Goal: Task Accomplishment & Management: Manage account settings

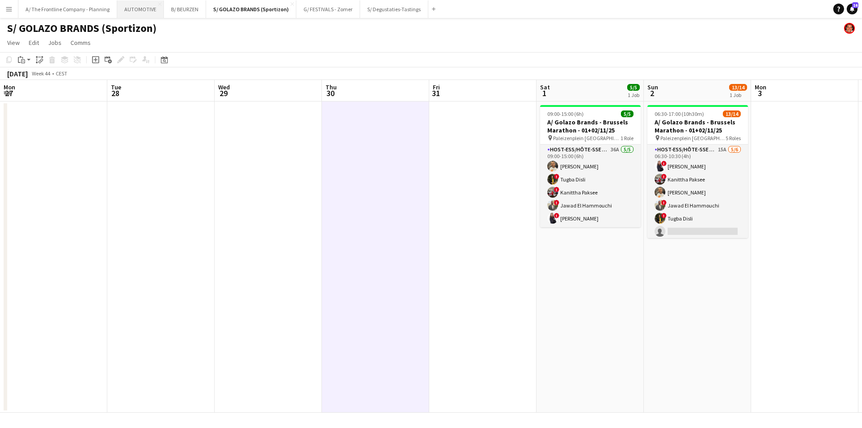
scroll to position [87, 0]
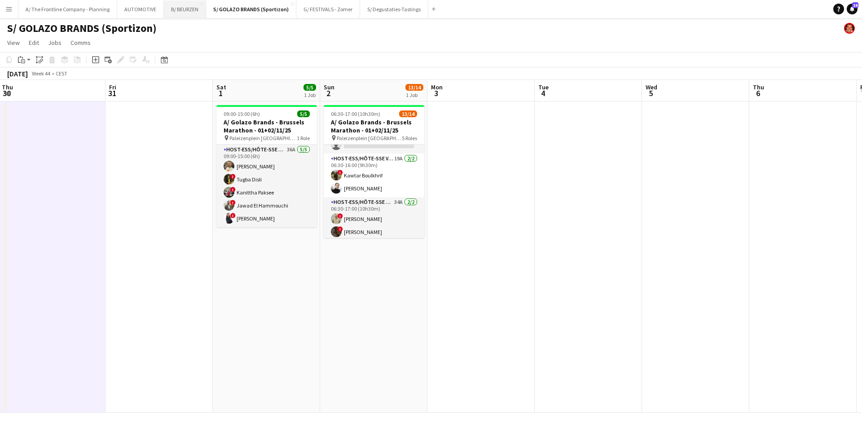
click at [169, 12] on button "B/ BEURZEN Close" at bounding box center [185, 9] width 42 height 18
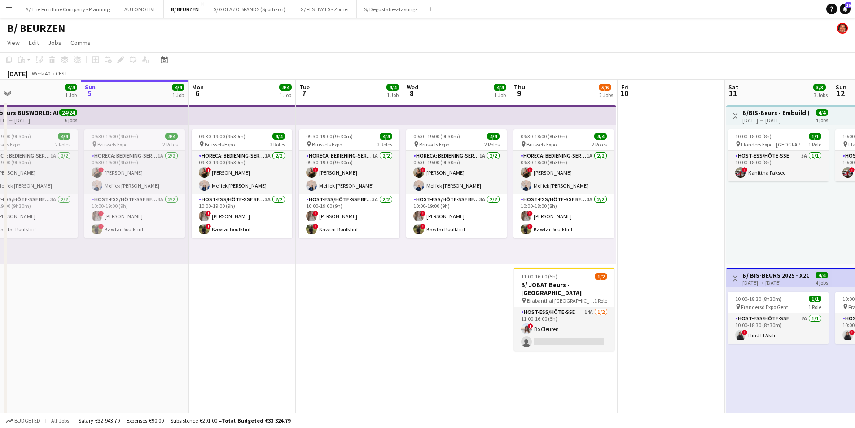
scroll to position [0, 214]
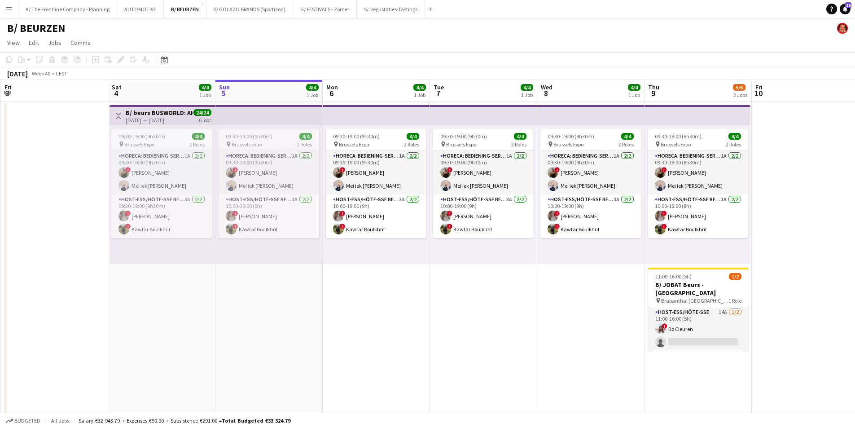
drag, startPoint x: 267, startPoint y: 278, endPoint x: 375, endPoint y: 275, distance: 108.2
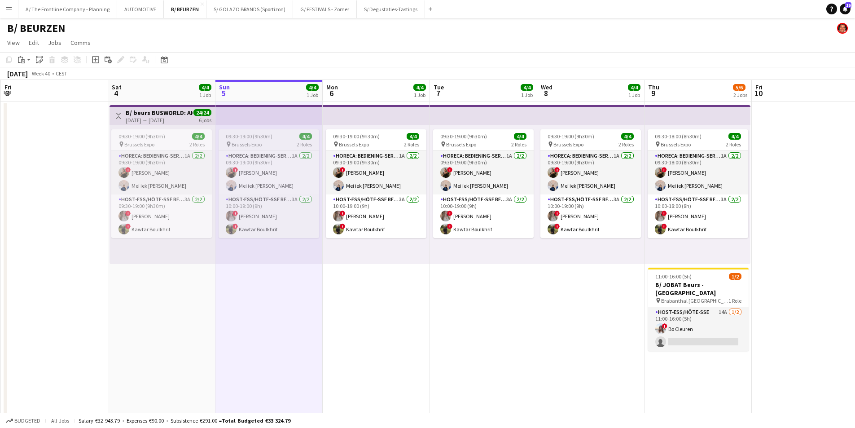
click at [254, 139] on span "09:30-19:00 (9h30m)" at bounding box center [249, 136] width 47 height 7
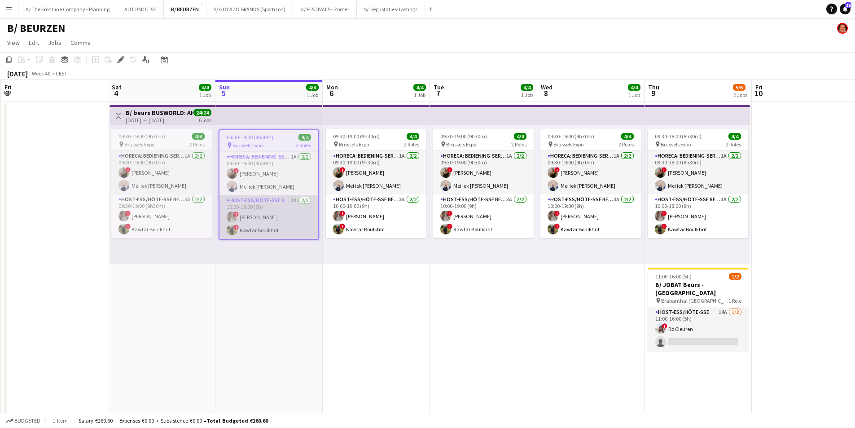
click at [261, 220] on app-card-role "Host-ess/Hôte-sse Beurs - Foire 3A [DATE] 10:00-19:00 (9h) ! elke van den Broec…" at bounding box center [268, 217] width 99 height 44
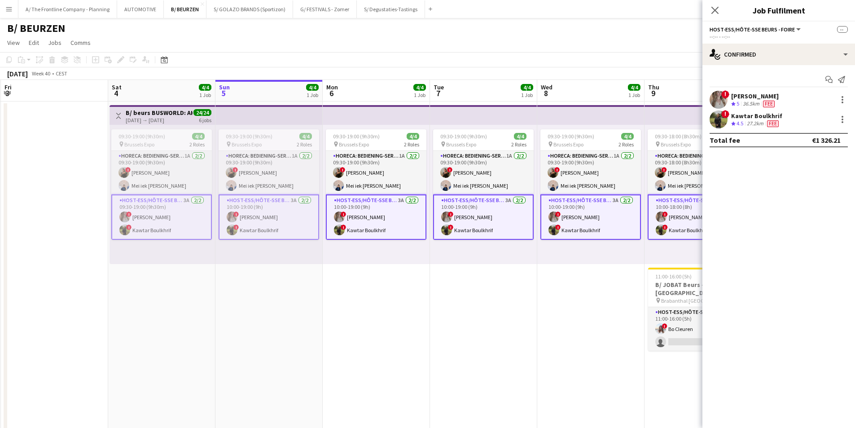
click at [745, 124] on div "Crew rating 4.5" at bounding box center [738, 124] width 14 height 8
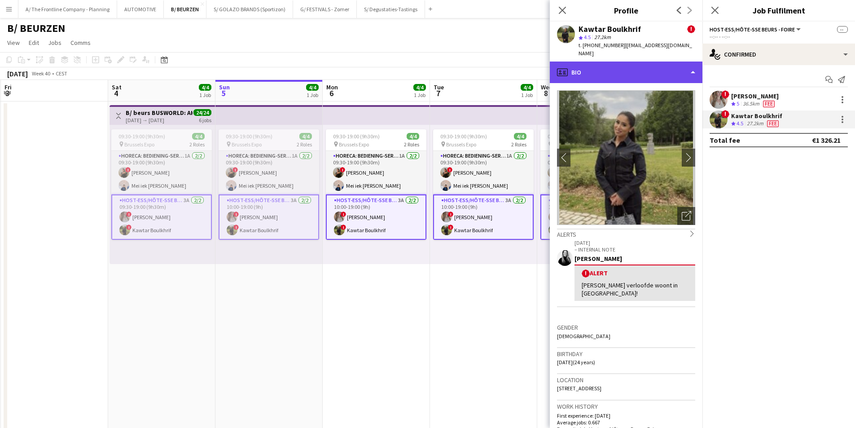
click at [618, 68] on div "profile Bio" at bounding box center [626, 72] width 153 height 22
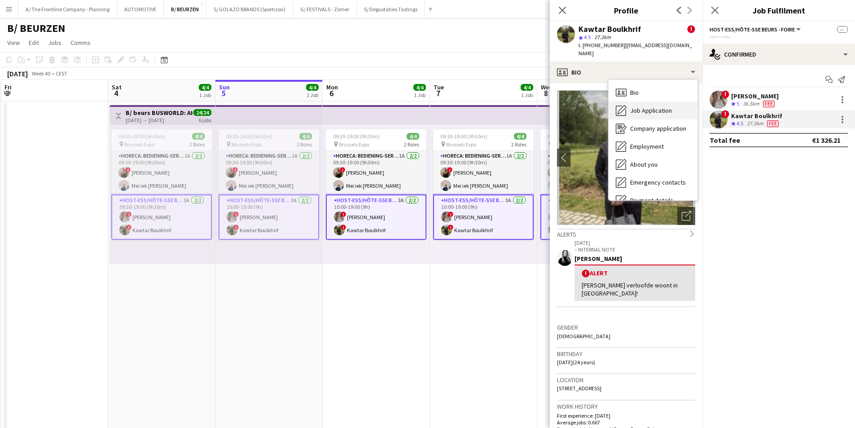
click at [638, 106] on span "Job Application" at bounding box center [651, 110] width 42 height 8
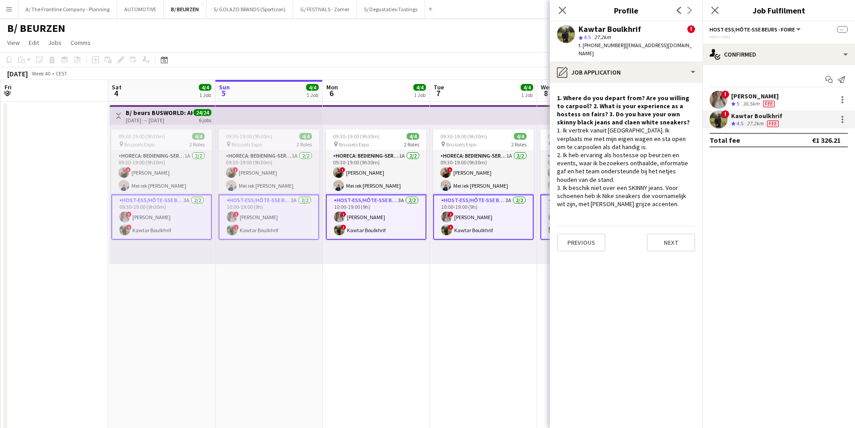
click at [636, 205] on app-crew-profile-role-application "1. Where do you depart from? Are you willing to carpool? 2. What is your experi…" at bounding box center [626, 255] width 153 height 345
click at [291, 115] on app-top-bar at bounding box center [268, 115] width 107 height 20
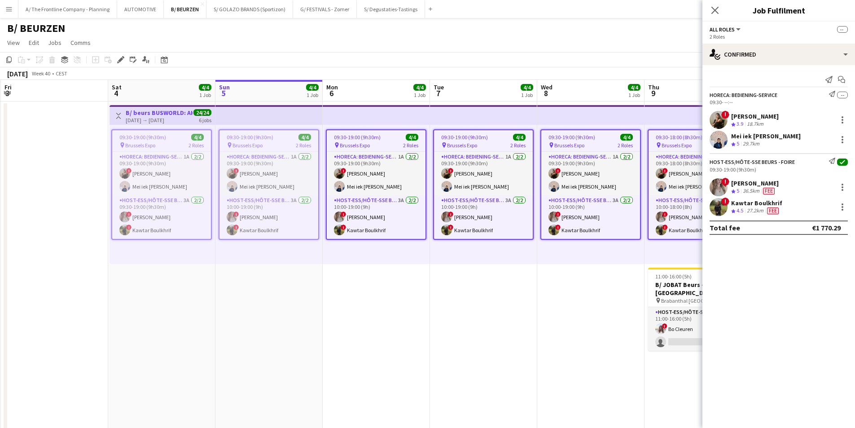
click at [290, 114] on app-top-bar at bounding box center [268, 115] width 107 height 20
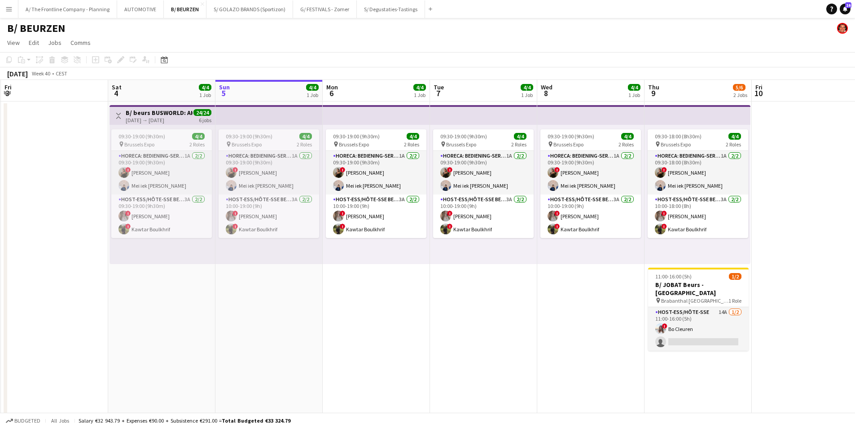
click at [268, 113] on app-top-bar at bounding box center [268, 115] width 107 height 20
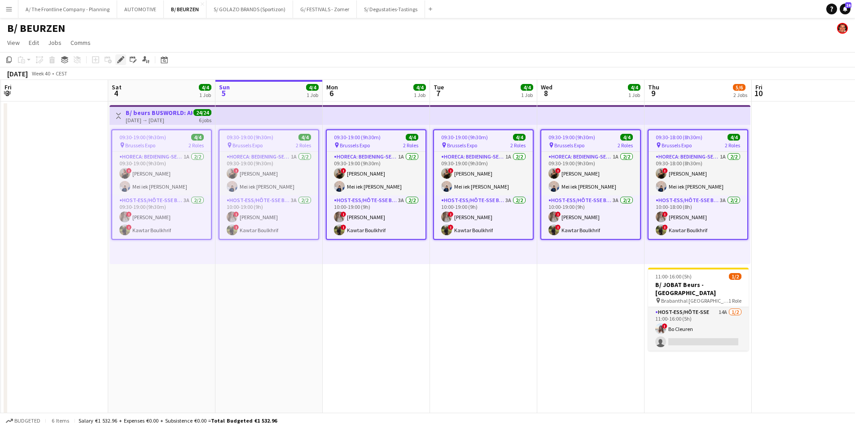
click at [122, 61] on icon "Edit" at bounding box center [120, 59] width 7 height 7
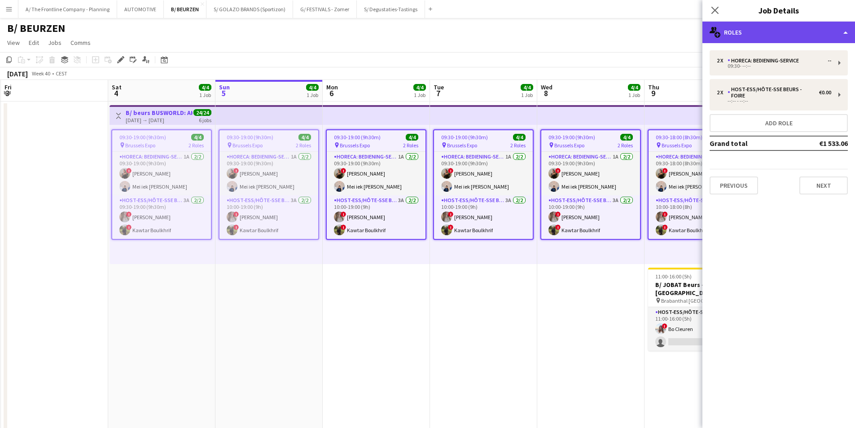
click at [788, 31] on div "multiple-users-add Roles" at bounding box center [778, 33] width 153 height 22
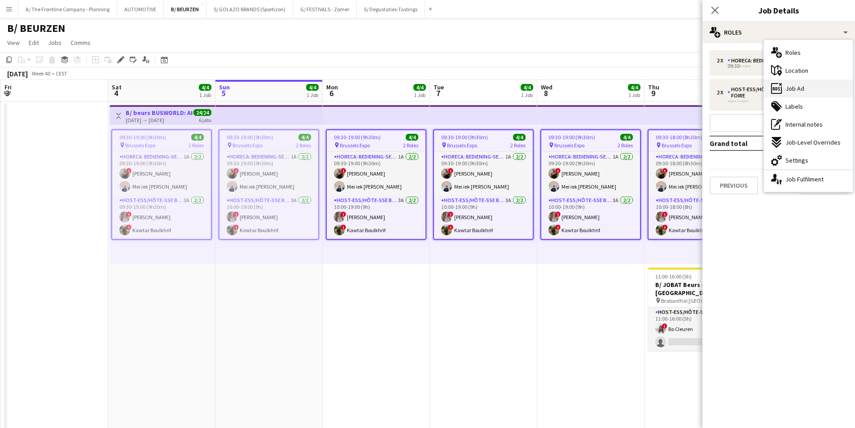
click at [794, 84] on span "Job Ad" at bounding box center [794, 88] width 19 height 8
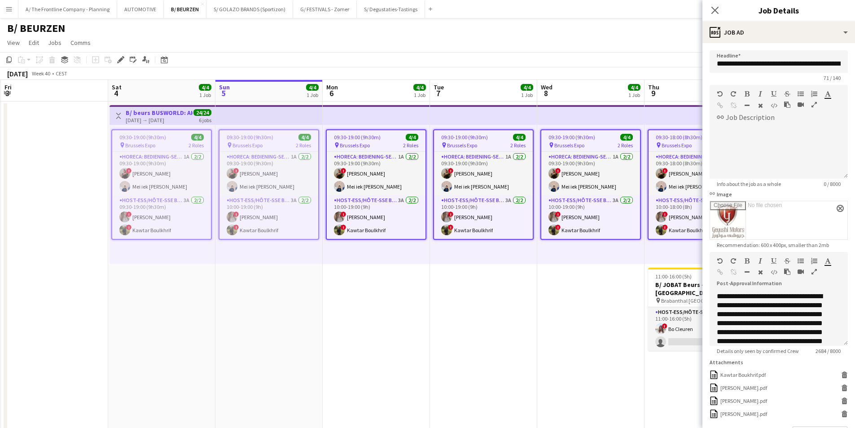
click at [813, 272] on icon "button" at bounding box center [814, 271] width 5 height 6
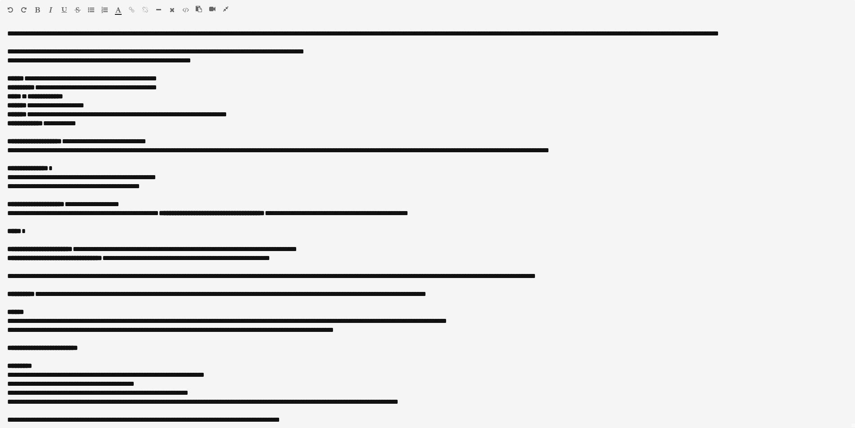
click at [227, 10] on icon "button" at bounding box center [225, 9] width 5 height 6
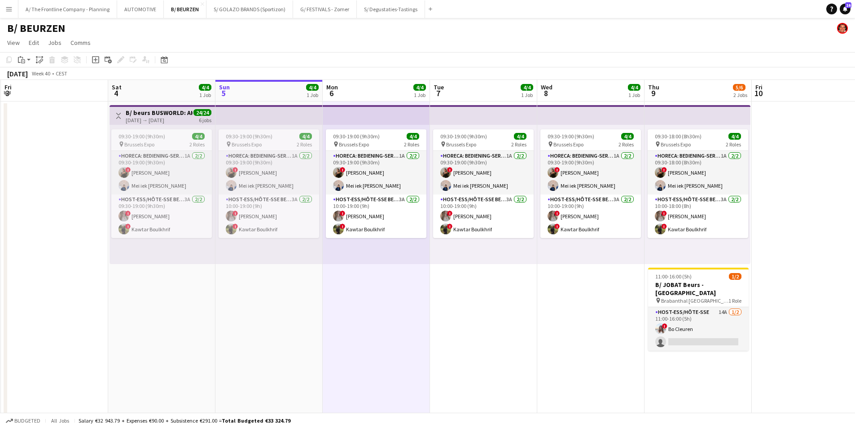
click at [286, 114] on app-top-bar at bounding box center [268, 115] width 107 height 20
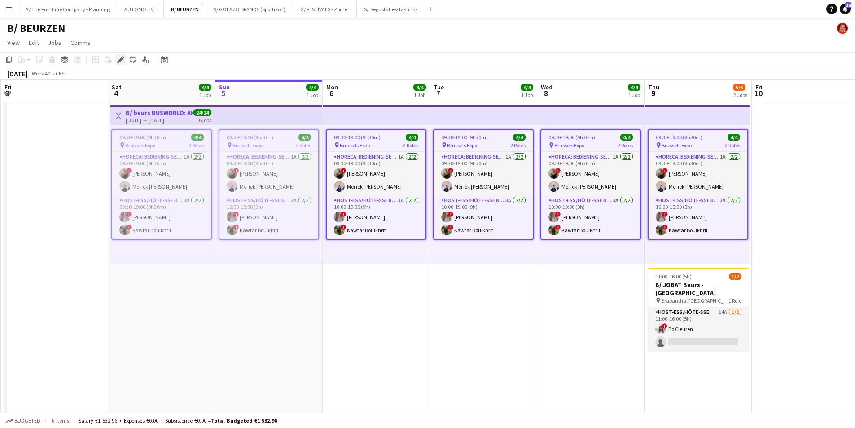
click at [122, 59] on icon at bounding box center [120, 59] width 5 height 5
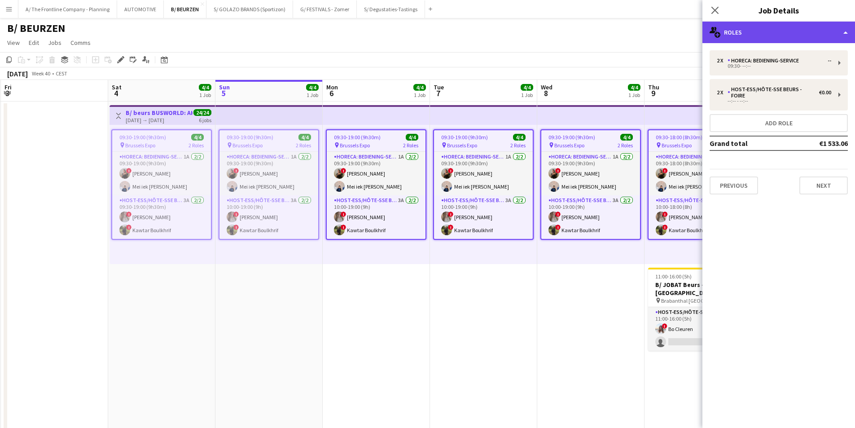
click at [778, 31] on div "multiple-users-add Roles" at bounding box center [778, 33] width 153 height 22
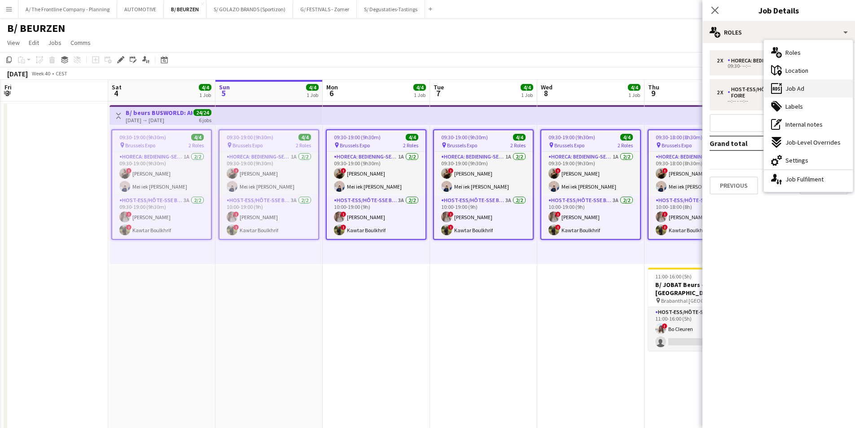
click at [801, 96] on div "ads-window Job Ad" at bounding box center [808, 88] width 89 height 18
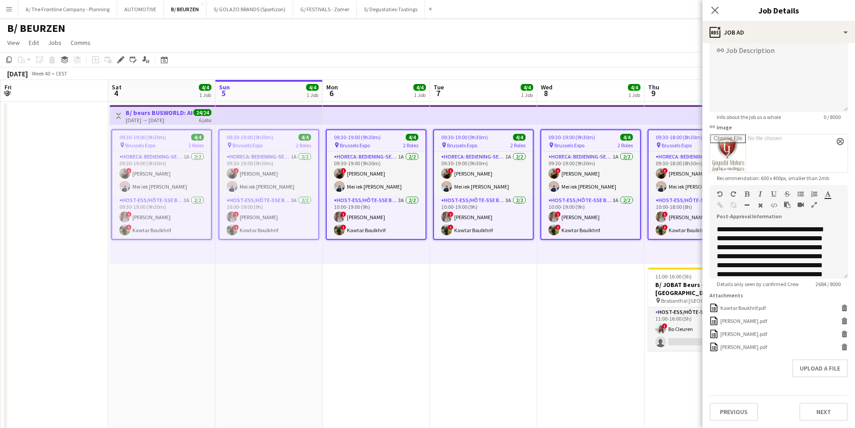
scroll to position [74, 0]
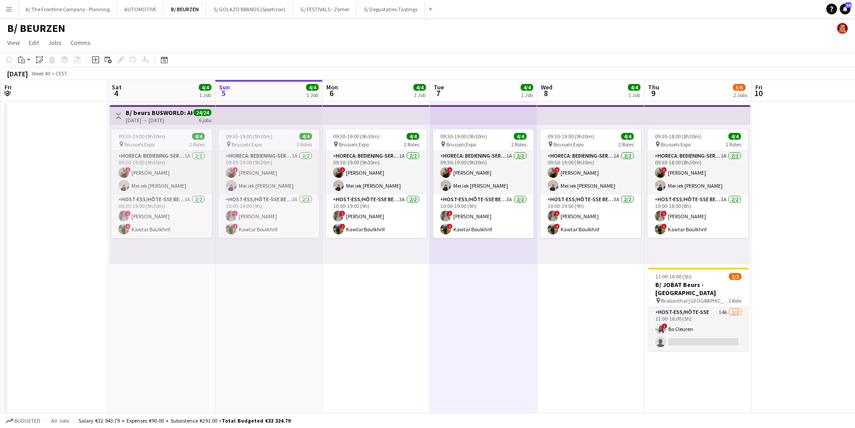
click at [271, 256] on div "09:30-19:00 (9h30m) 4/4 pin Brussels Expo 2 Roles Horeca: Bediening-Service 1A …" at bounding box center [268, 194] width 107 height 139
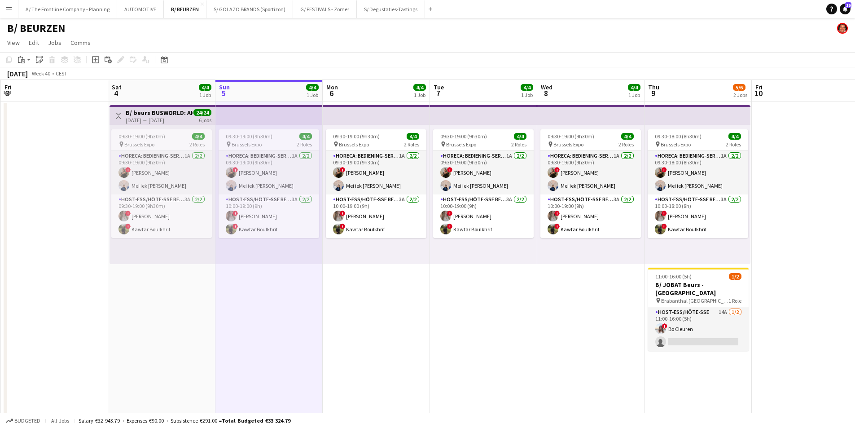
scroll to position [0, 213]
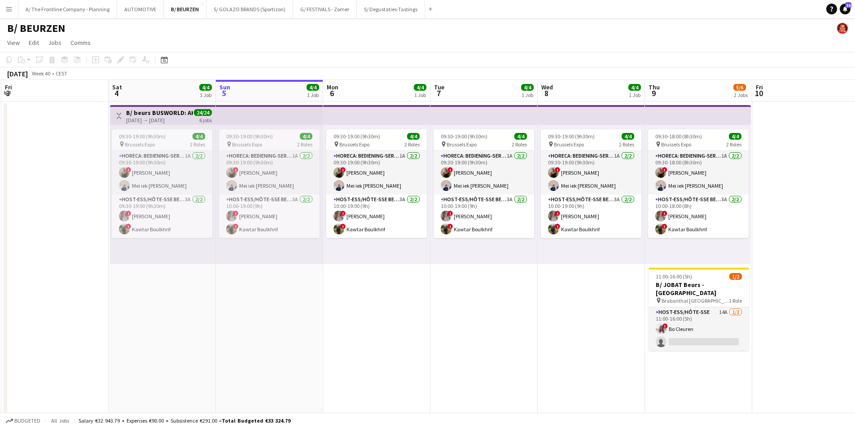
click at [227, 115] on app-top-bar at bounding box center [269, 115] width 107 height 20
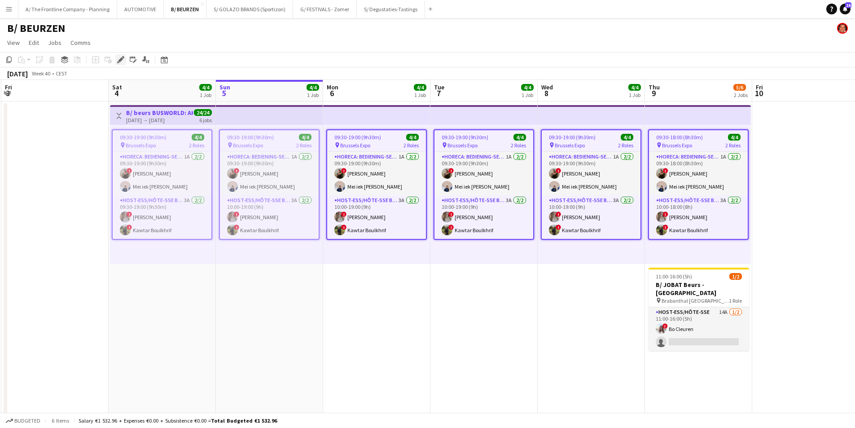
click at [122, 62] on icon "Edit" at bounding box center [120, 59] width 7 height 7
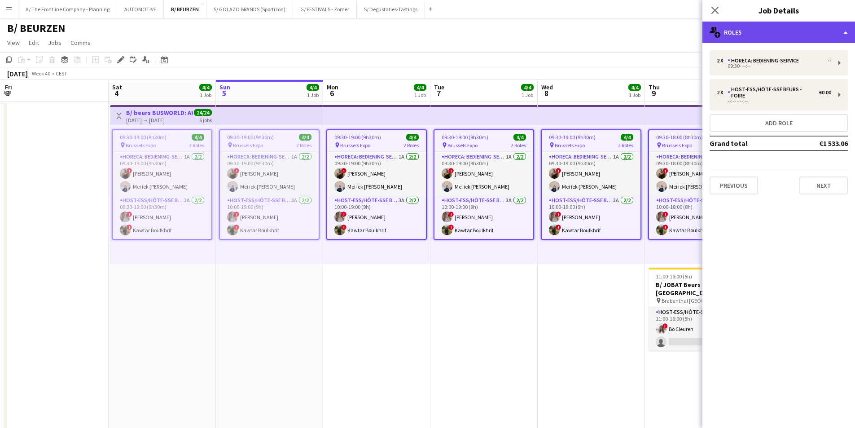
click at [777, 31] on div "multiple-users-add Roles" at bounding box center [778, 33] width 153 height 22
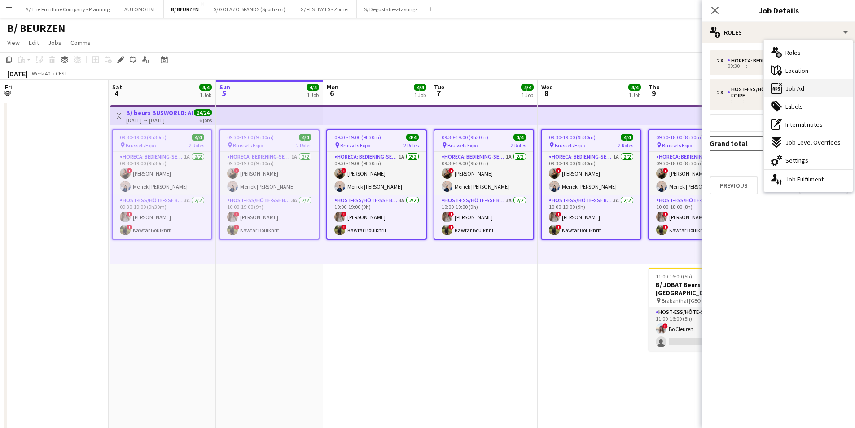
click at [799, 89] on span "Job Ad" at bounding box center [794, 88] width 19 height 8
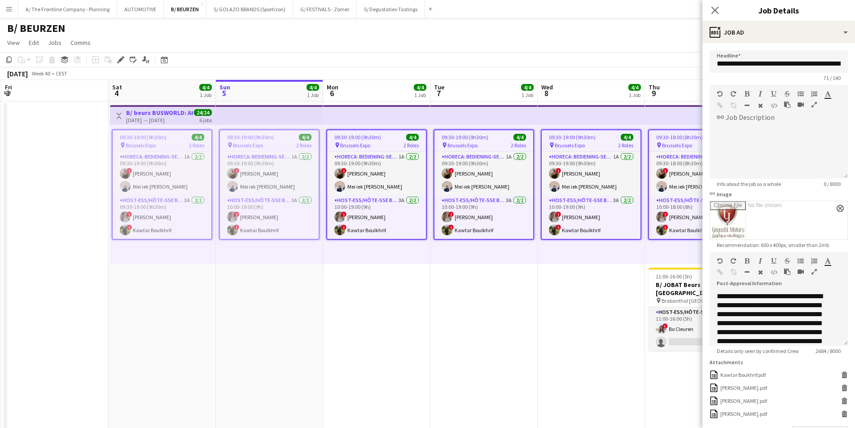
click at [816, 272] on icon "button" at bounding box center [814, 271] width 5 height 6
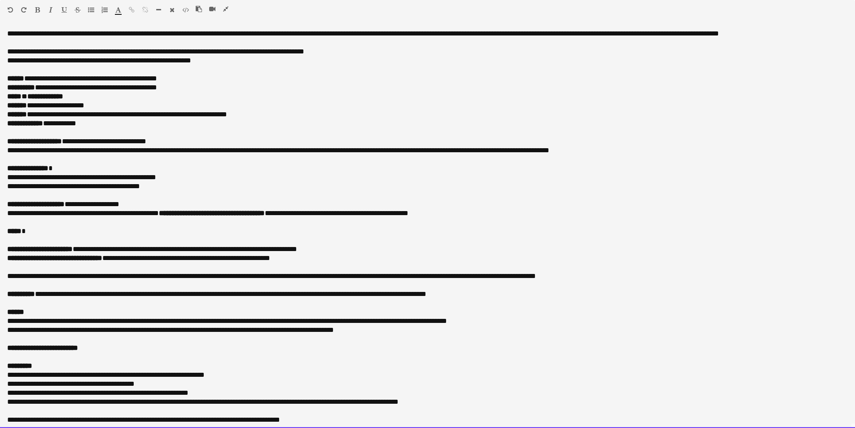
drag, startPoint x: 130, startPoint y: 259, endPoint x: 268, endPoint y: 263, distance: 137.9
click at [266, 267] on div "**********" at bounding box center [427, 154] width 841 height 251
click at [342, 274] on div "**********" at bounding box center [424, 276] width 834 height 9
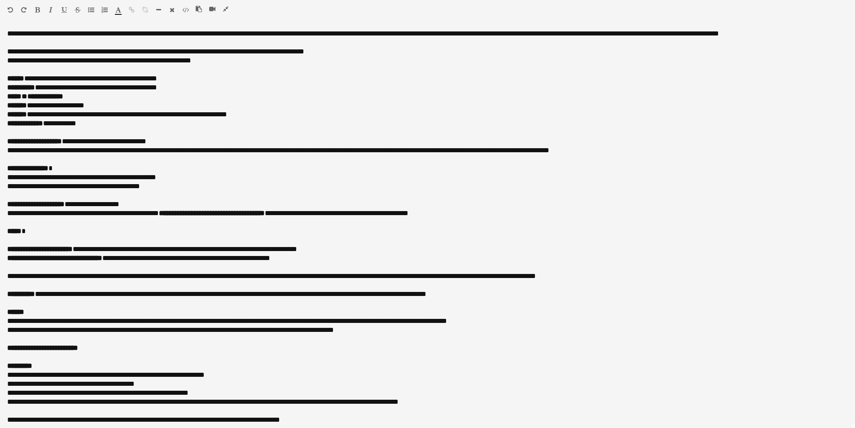
click at [224, 10] on icon "button" at bounding box center [225, 9] width 5 height 6
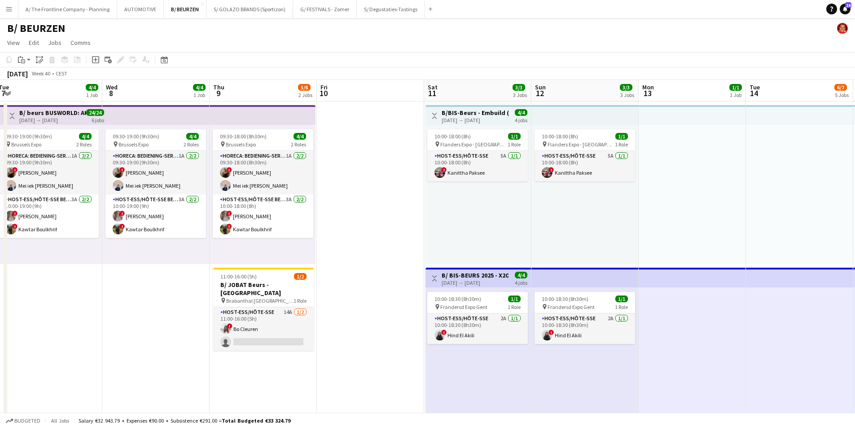
drag, startPoint x: 783, startPoint y: 255, endPoint x: 348, endPoint y: 226, distance: 436.4
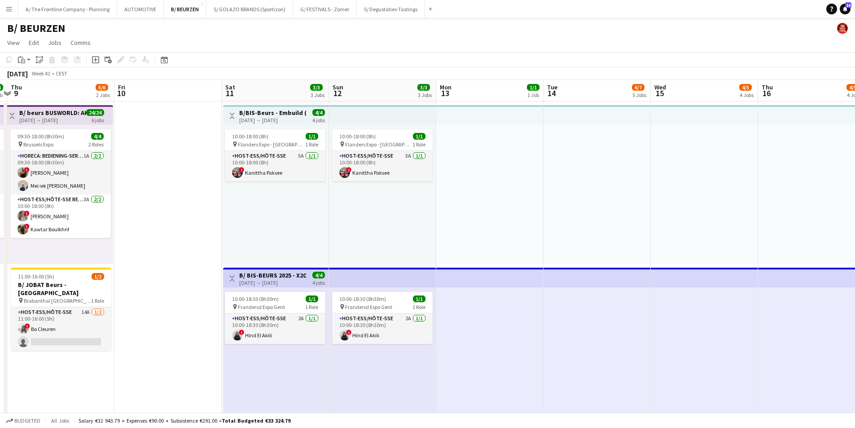
drag, startPoint x: 635, startPoint y: 223, endPoint x: 436, endPoint y: 208, distance: 199.8
drag, startPoint x: 430, startPoint y: 220, endPoint x: 335, endPoint y: 215, distance: 94.4
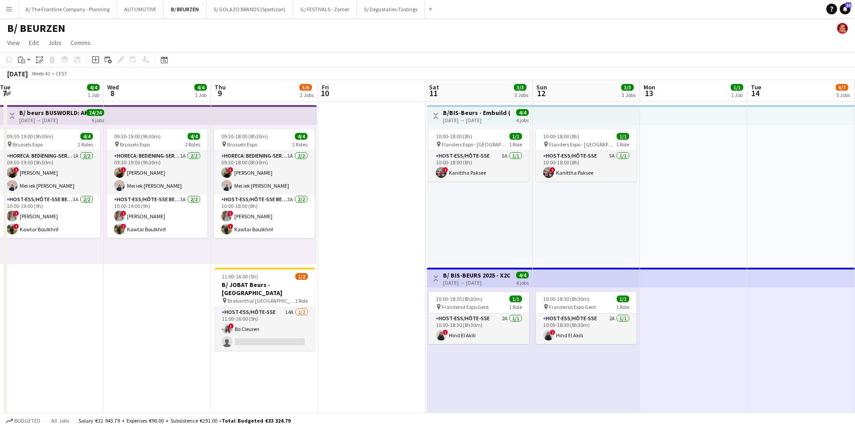
drag, startPoint x: 403, startPoint y: 213, endPoint x: 484, endPoint y: 206, distance: 81.0
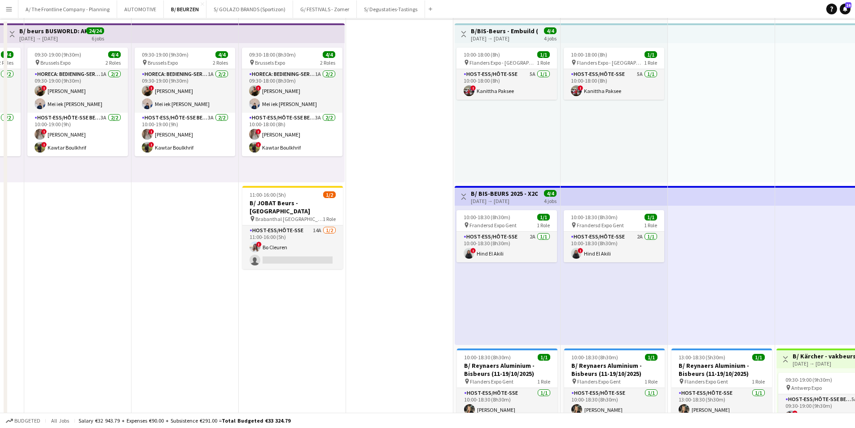
scroll to position [0, 0]
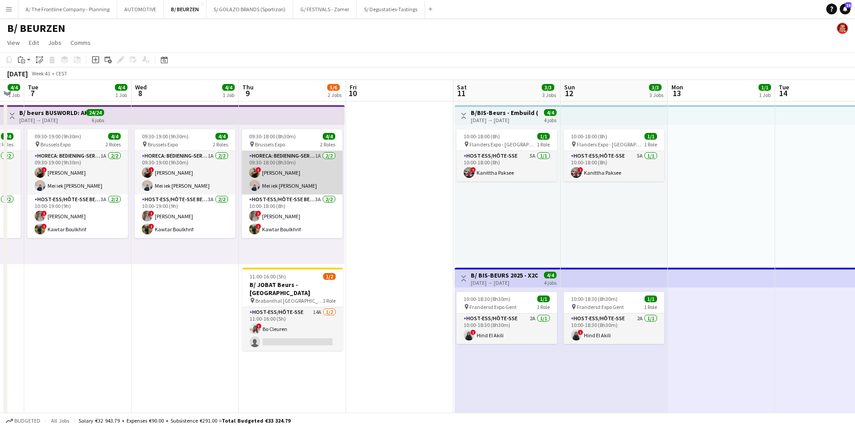
click at [264, 177] on app-card-role "Horeca: Bediening-Service 1A [DATE] 09:30-18:00 (8h30m) ! [PERSON_NAME] [PERSON…" at bounding box center [292, 173] width 101 height 44
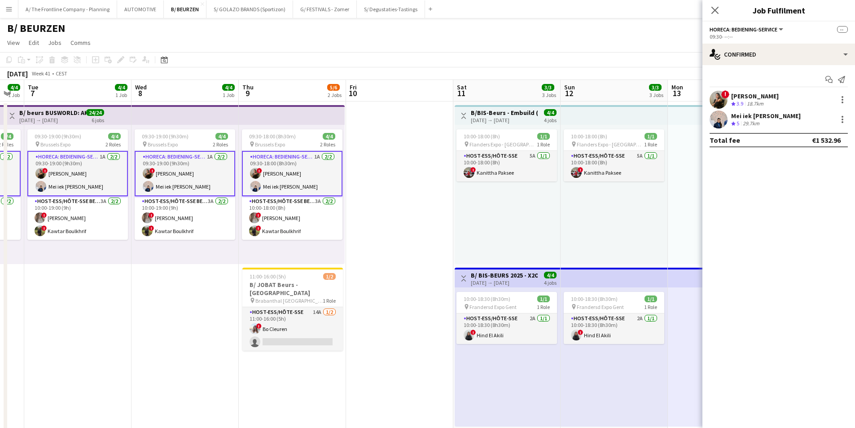
click at [758, 101] on div "18.7km" at bounding box center [755, 104] width 20 height 8
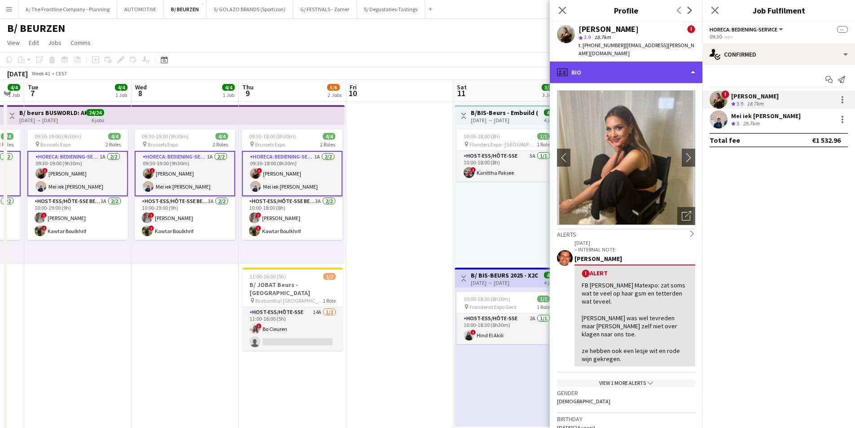
click at [645, 67] on div "profile Bio" at bounding box center [626, 72] width 153 height 22
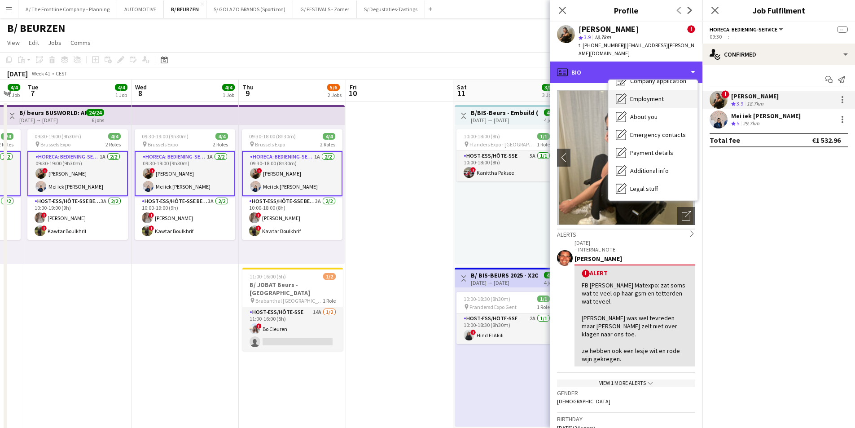
scroll to position [66, 0]
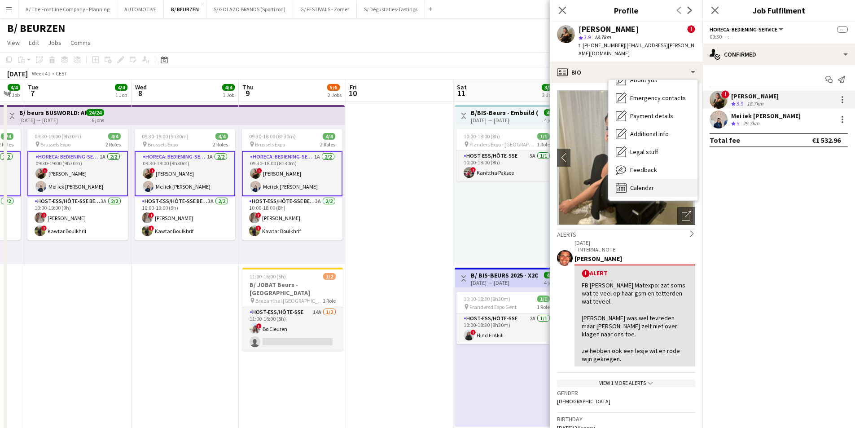
click at [642, 184] on span "Calendar" at bounding box center [642, 188] width 24 height 8
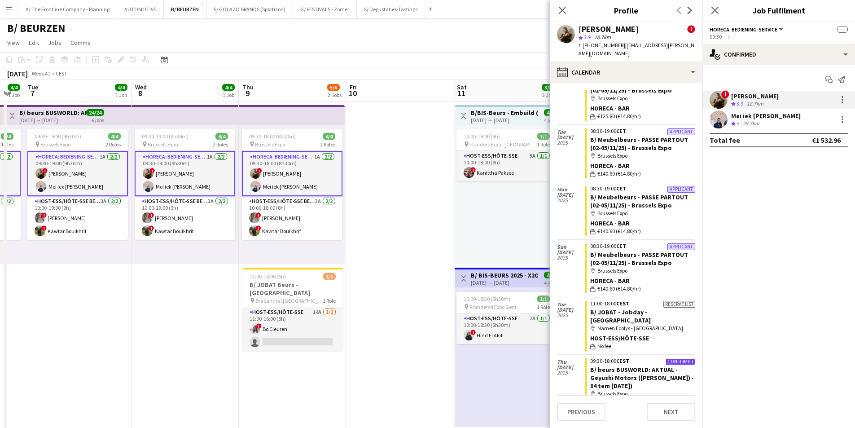
scroll to position [0, 0]
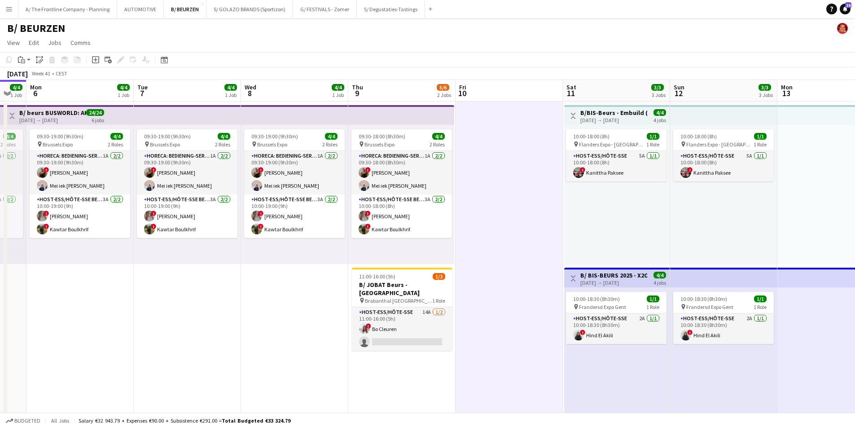
drag, startPoint x: 406, startPoint y: 234, endPoint x: 516, endPoint y: 206, distance: 113.1
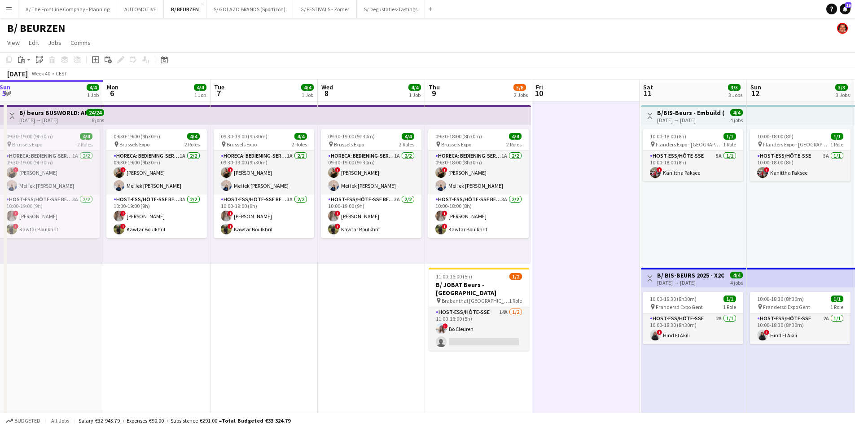
drag, startPoint x: 124, startPoint y: 296, endPoint x: 331, endPoint y: 301, distance: 207.0
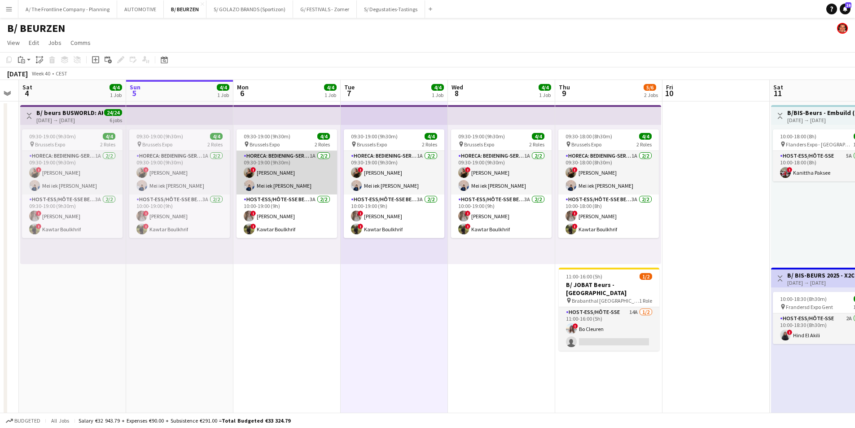
click at [286, 172] on app-card-role "Horeca: Bediening-Service 1A [DATE] 09:30-19:00 (9h30m) ! [PERSON_NAME] [PERSON…" at bounding box center [287, 173] width 101 height 44
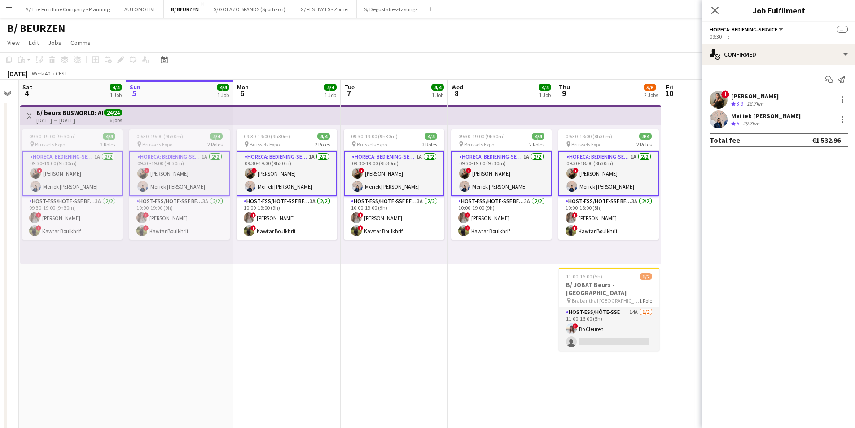
drag, startPoint x: 286, startPoint y: 172, endPoint x: 296, endPoint y: 169, distance: 10.8
click at [287, 172] on app-card-role "Horeca: Bediening-Service 1A [DATE] 09:30-19:00 (9h30m) ! [PERSON_NAME] [PERSON…" at bounding box center [287, 173] width 101 height 45
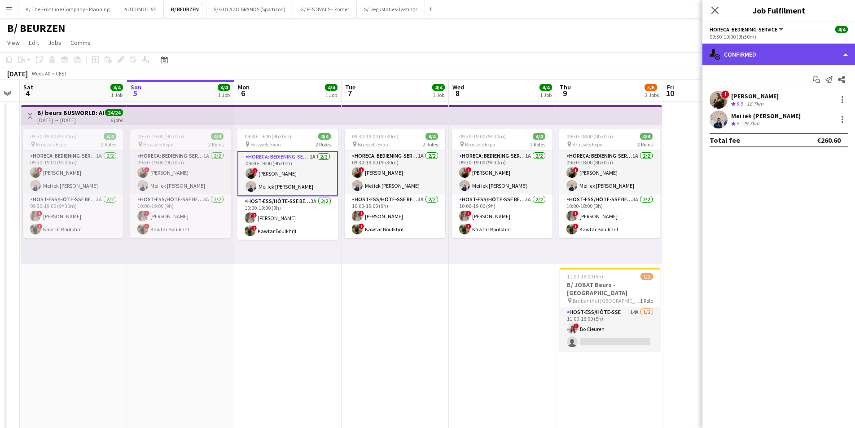
click at [769, 53] on div "single-neutral-actions-check-2 Confirmed" at bounding box center [778, 55] width 153 height 22
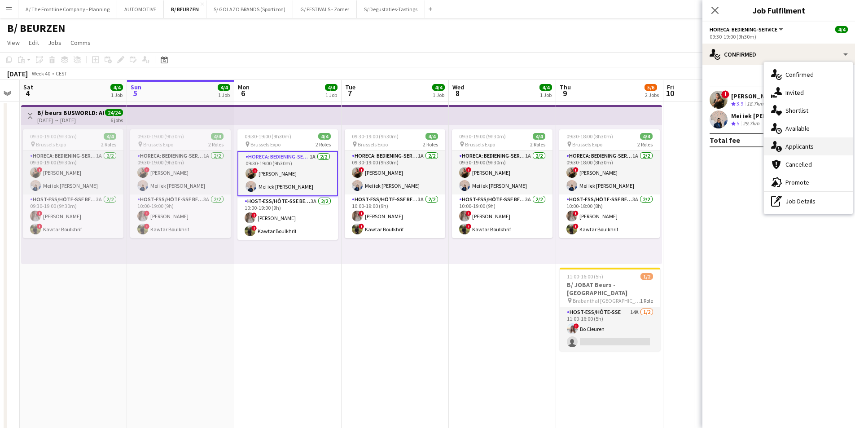
click at [793, 145] on span "Applicants" at bounding box center [799, 146] width 28 height 8
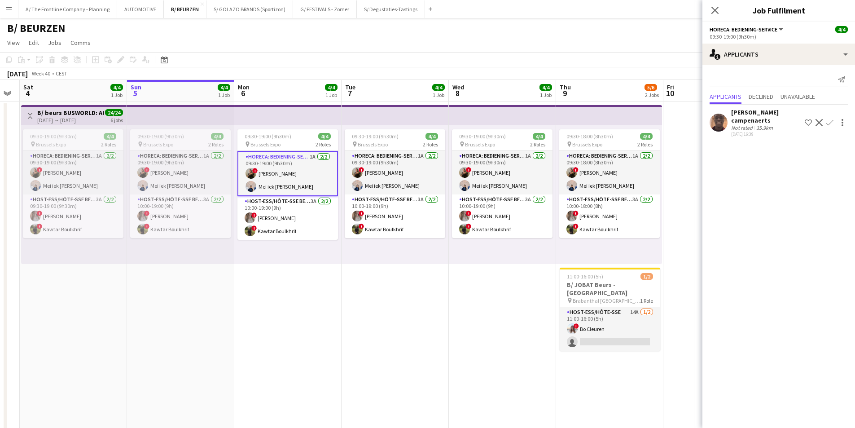
click at [744, 124] on div "Not rated" at bounding box center [742, 127] width 23 height 7
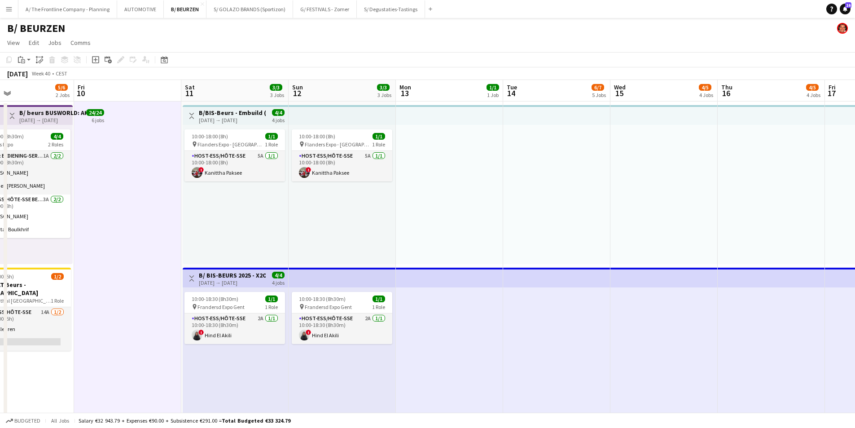
drag, startPoint x: 720, startPoint y: 155, endPoint x: 136, endPoint y: 157, distance: 583.5
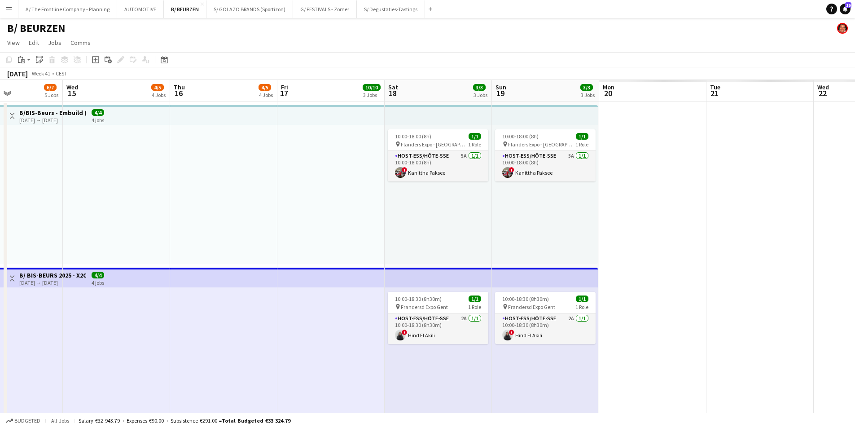
drag, startPoint x: 480, startPoint y: 173, endPoint x: 138, endPoint y: 174, distance: 341.6
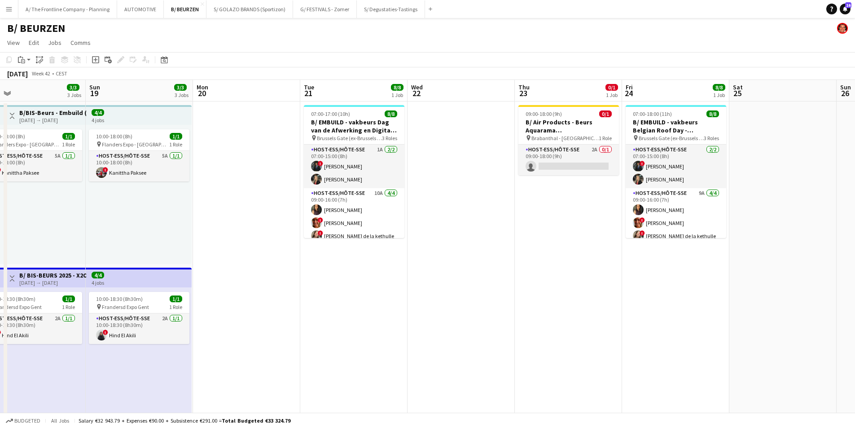
drag, startPoint x: 303, startPoint y: 216, endPoint x: 275, endPoint y: 219, distance: 27.9
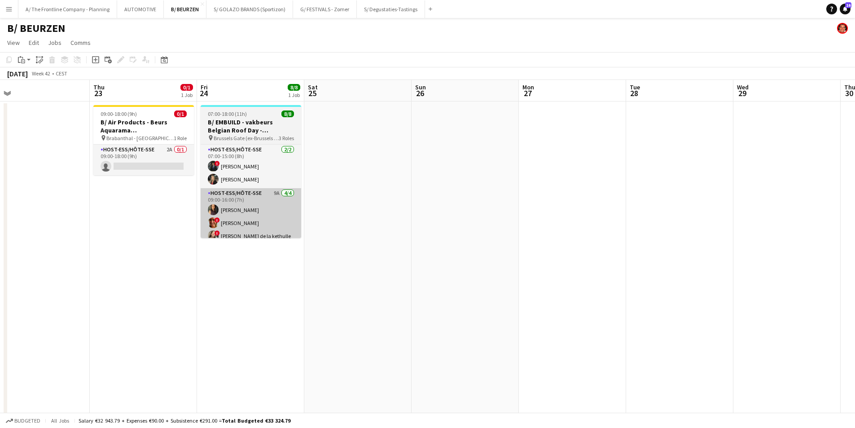
drag, startPoint x: 397, startPoint y: 228, endPoint x: 149, endPoint y: 216, distance: 247.6
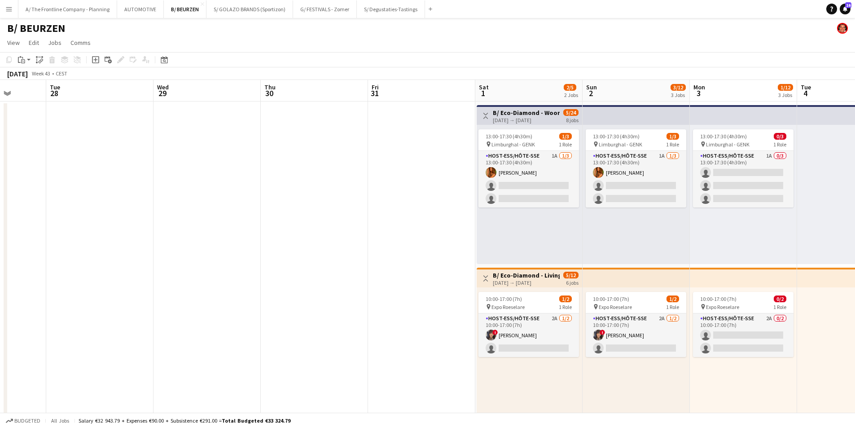
drag, startPoint x: 393, startPoint y: 212, endPoint x: 338, endPoint y: 216, distance: 54.9
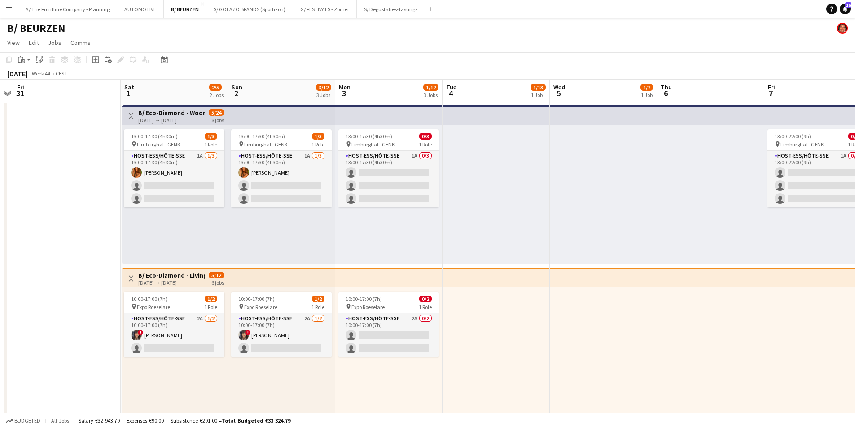
drag, startPoint x: 726, startPoint y: 227, endPoint x: 370, endPoint y: 242, distance: 356.3
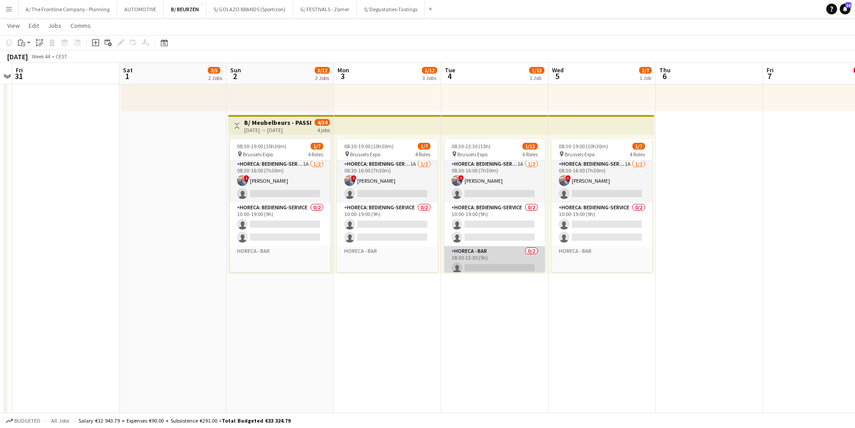
scroll to position [0, 0]
